Goal: Obtain resource: Download file/media

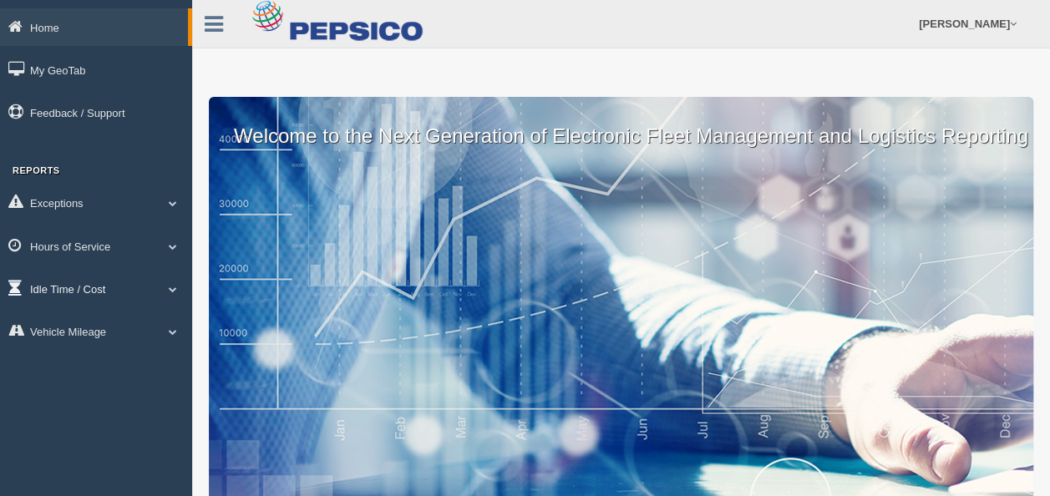
click at [173, 290] on span at bounding box center [173, 289] width 22 height 8
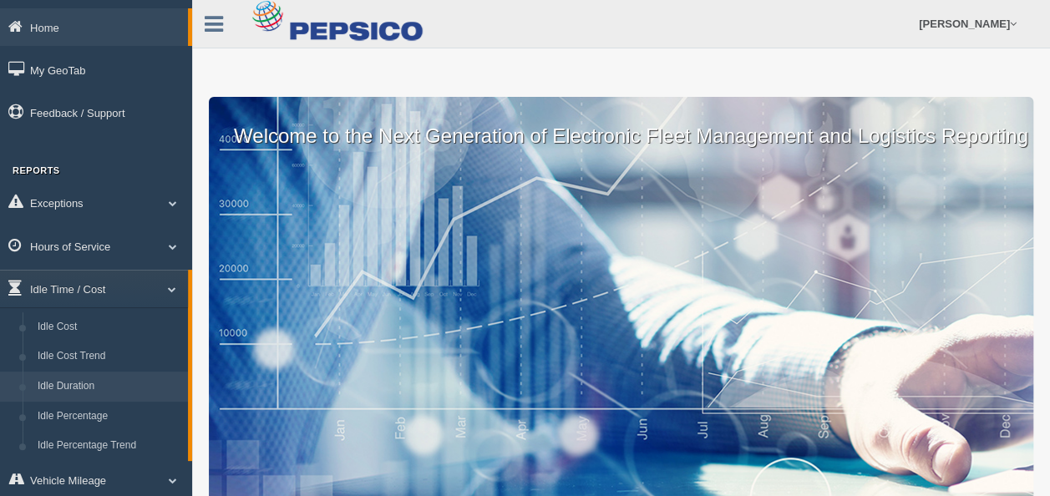
click at [84, 382] on link "Idle Duration" at bounding box center [109, 387] width 158 height 30
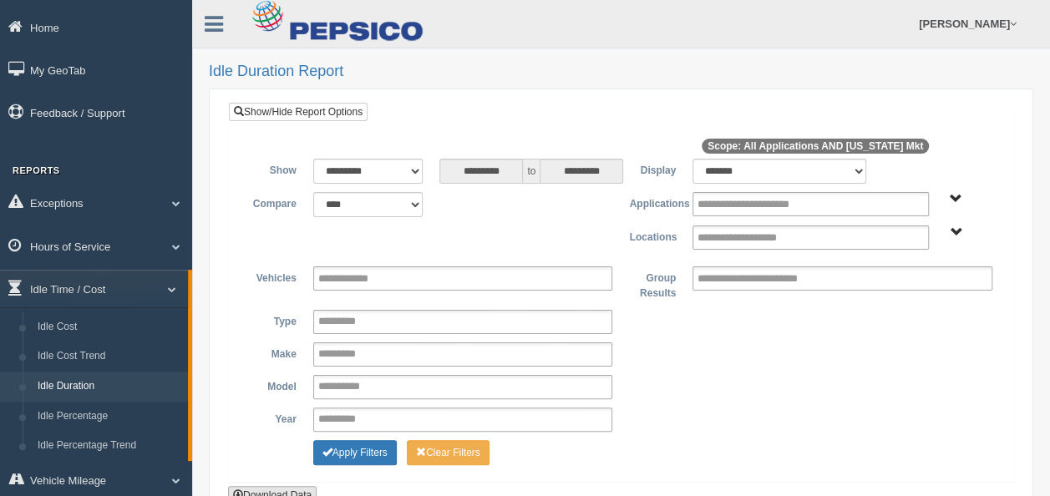
click at [292, 488] on button "Download Data" at bounding box center [272, 495] width 89 height 18
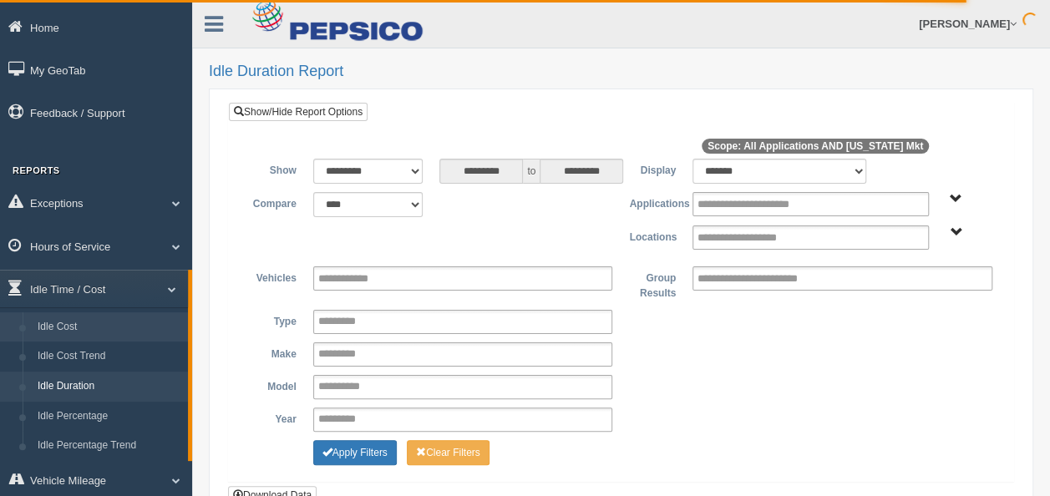
click at [85, 330] on link "Idle Cost" at bounding box center [109, 328] width 158 height 30
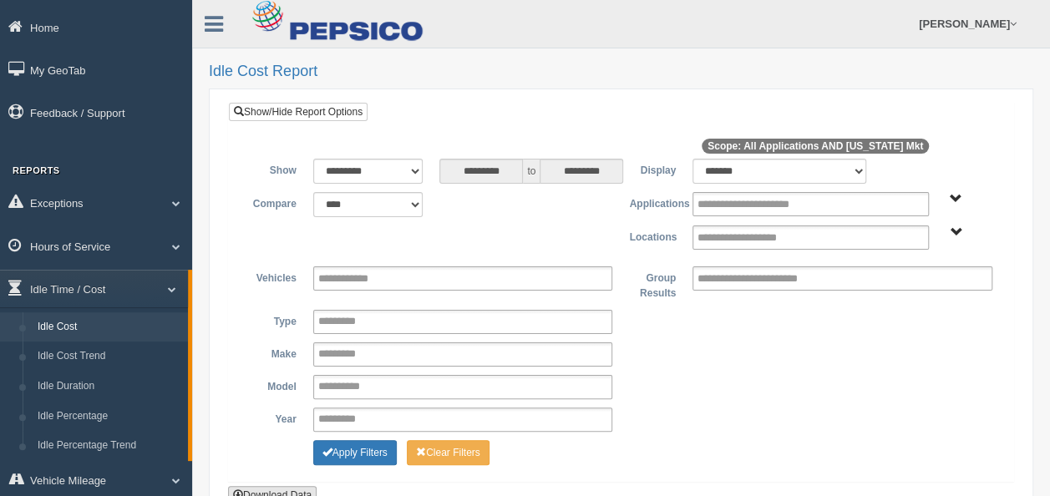
click at [281, 486] on button "Download Data" at bounding box center [272, 495] width 89 height 18
